Goal: Check status

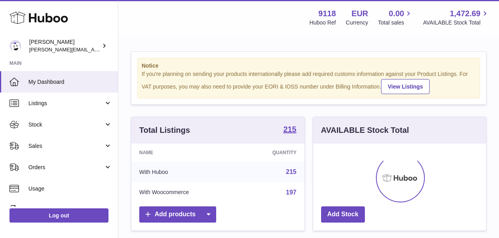
scroll to position [123, 173]
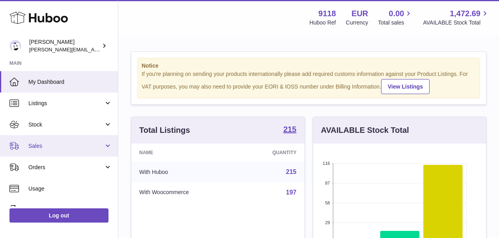
click at [34, 143] on span "Sales" at bounding box center [65, 145] width 75 height 7
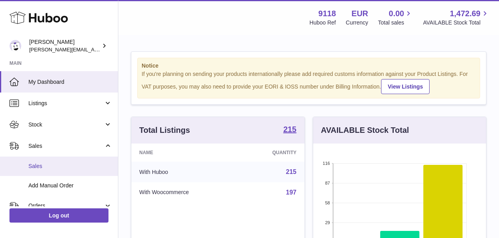
click at [34, 162] on span "Sales" at bounding box center [70, 165] width 84 height 7
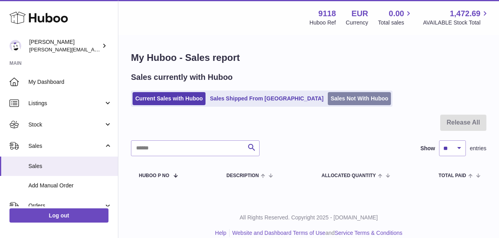
click at [328, 101] on link "Sales Not With Huboo" at bounding box center [359, 98] width 63 height 13
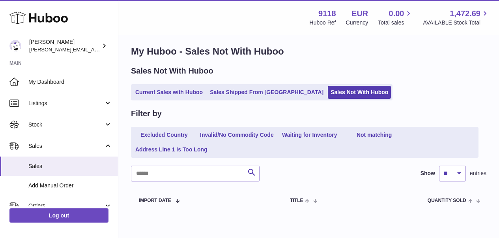
scroll to position [2, 0]
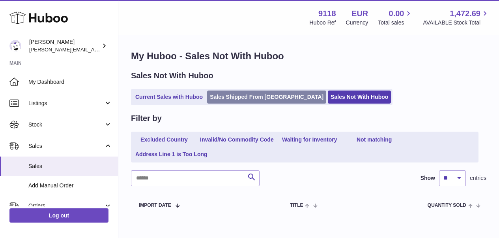
click at [247, 97] on link "Sales Shipped From [GEOGRAPHIC_DATA]" at bounding box center [266, 96] width 119 height 13
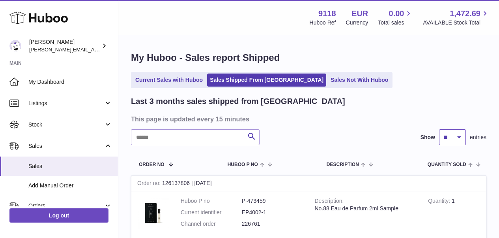
select select "**"
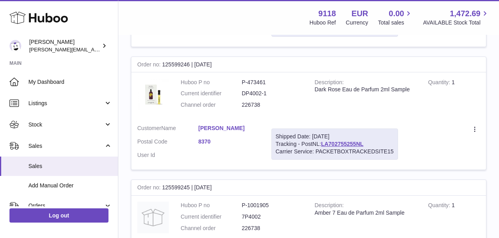
scroll to position [3694, 0]
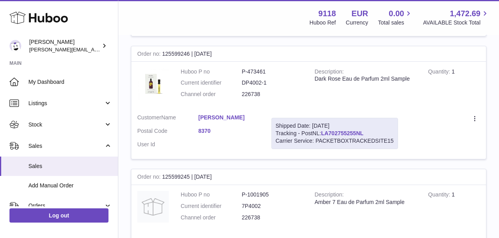
drag, startPoint x: 369, startPoint y: 90, endPoint x: 324, endPoint y: 88, distance: 45.0
click at [324, 118] on div "Shipped Date: [DATE] Tracking - PostNL: LA702755255NL Carrier Service: PACKETBO…" at bounding box center [334, 133] width 127 height 31
copy link "LA702755255NL"
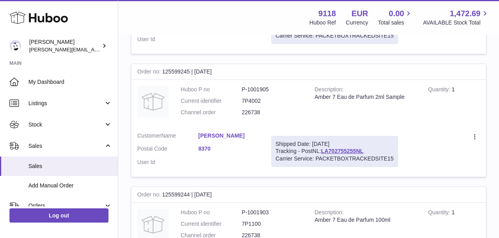
scroll to position [3810, 0]
